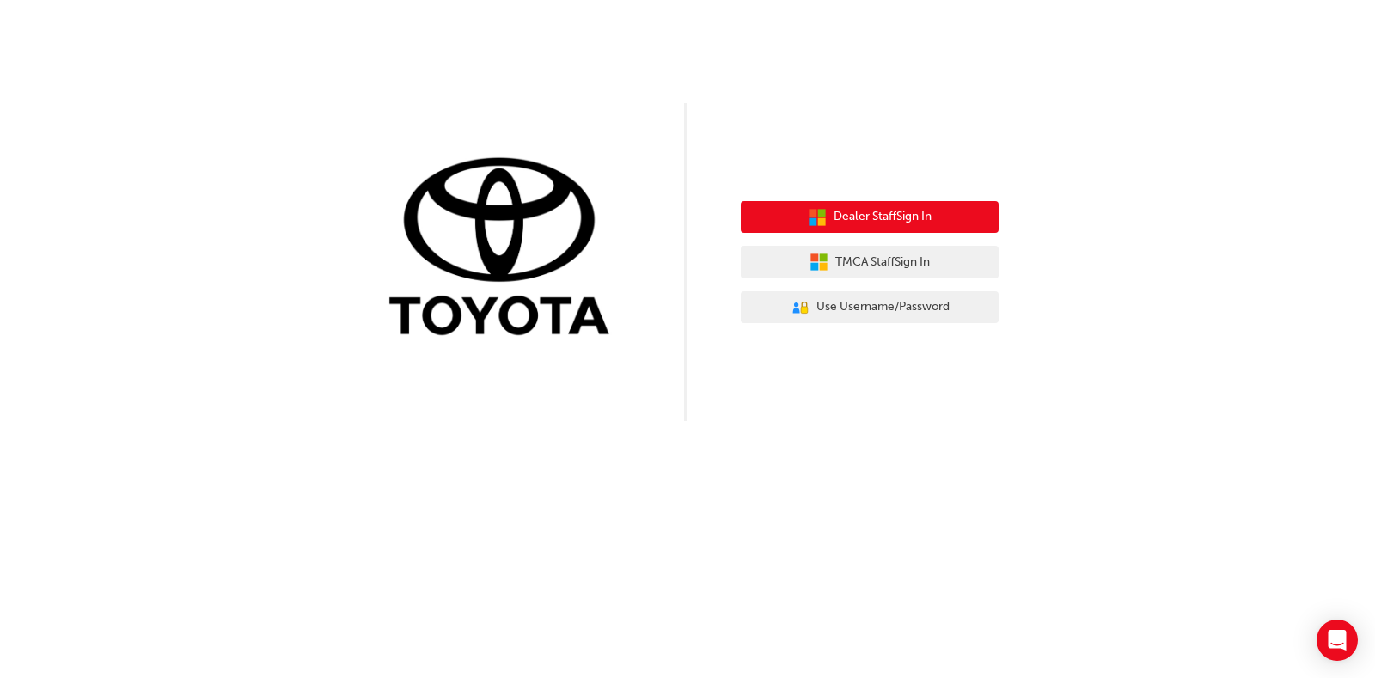
click at [880, 214] on span "Dealer Staff Sign In" at bounding box center [883, 217] width 98 height 20
